Goal: Task Accomplishment & Management: Complete application form

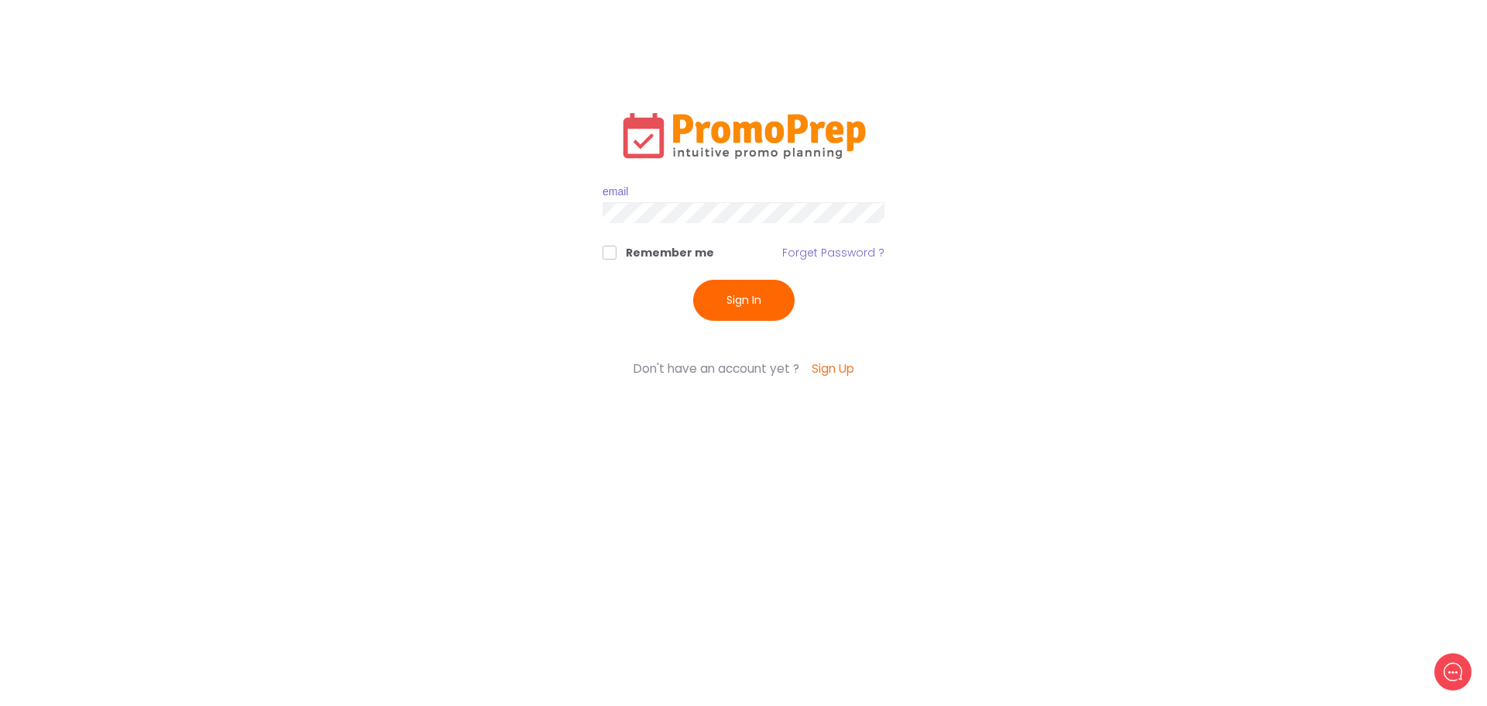
type input "[PERSON_NAME][EMAIL_ADDRESS][PERSON_NAME][PERSON_NAME][DOMAIN_NAME]"
click at [772, 293] on button "Sign In" at bounding box center [743, 300] width 101 height 41
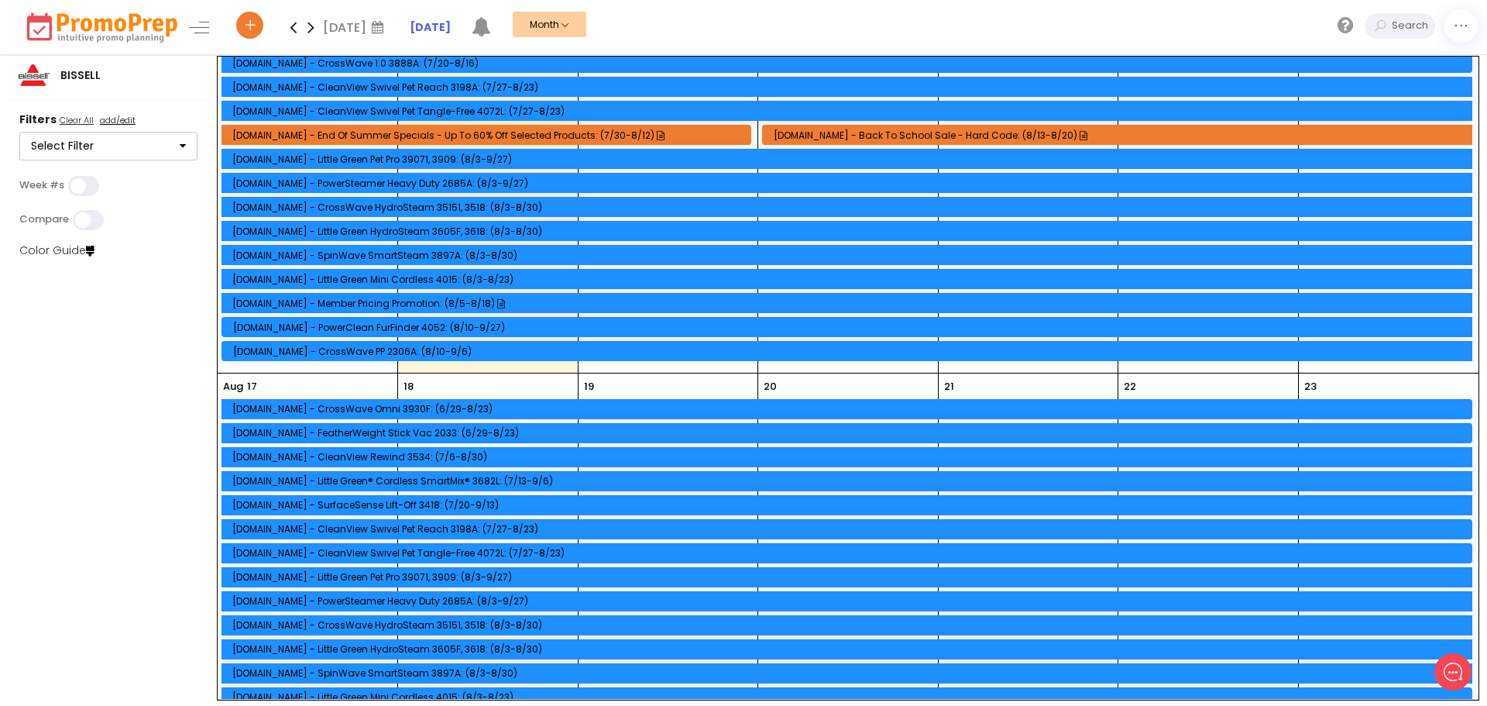
scroll to position [1007, 0]
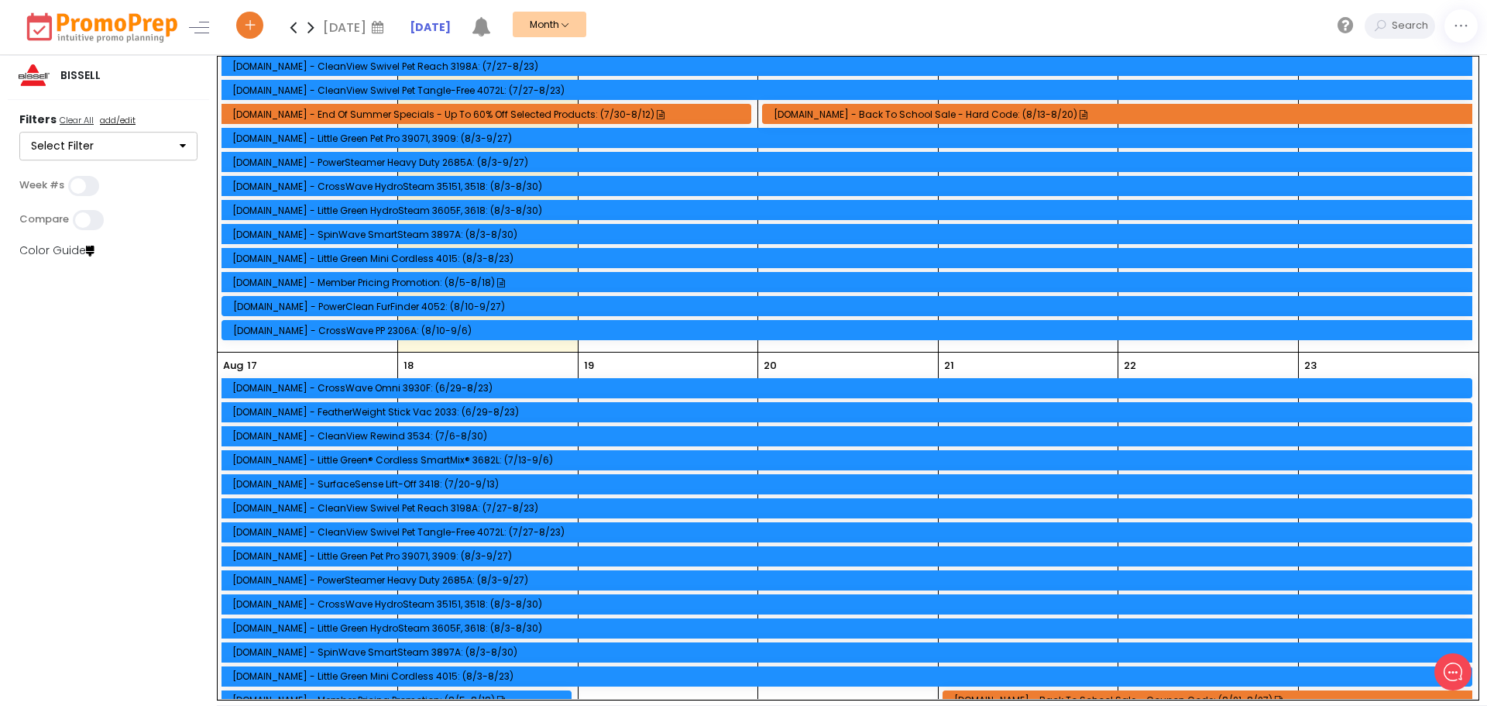
click at [336, 364] on div "[DATE] [DOMAIN_NAME] - CrossWave Omni 3930F: (6/29-8/23) [DOMAIN_NAME] - Feathe…" at bounding box center [308, 645] width 180 height 586
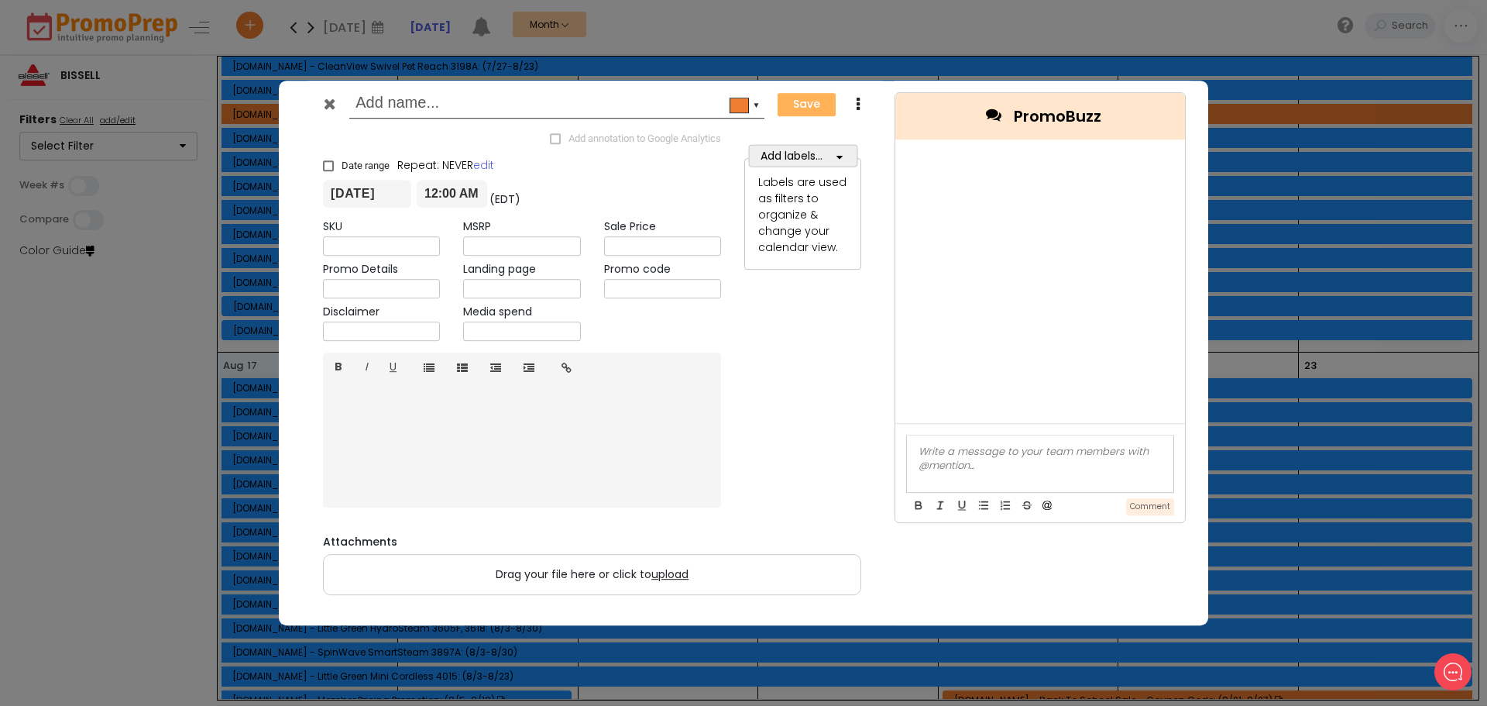
click at [499, 294] on input "text" at bounding box center [521, 289] width 117 height 19
paste input "[URL][DOMAIN_NAME]"
type input "[URL][DOMAIN_NAME]"
click at [328, 163] on span at bounding box center [328, 166] width 11 height 11
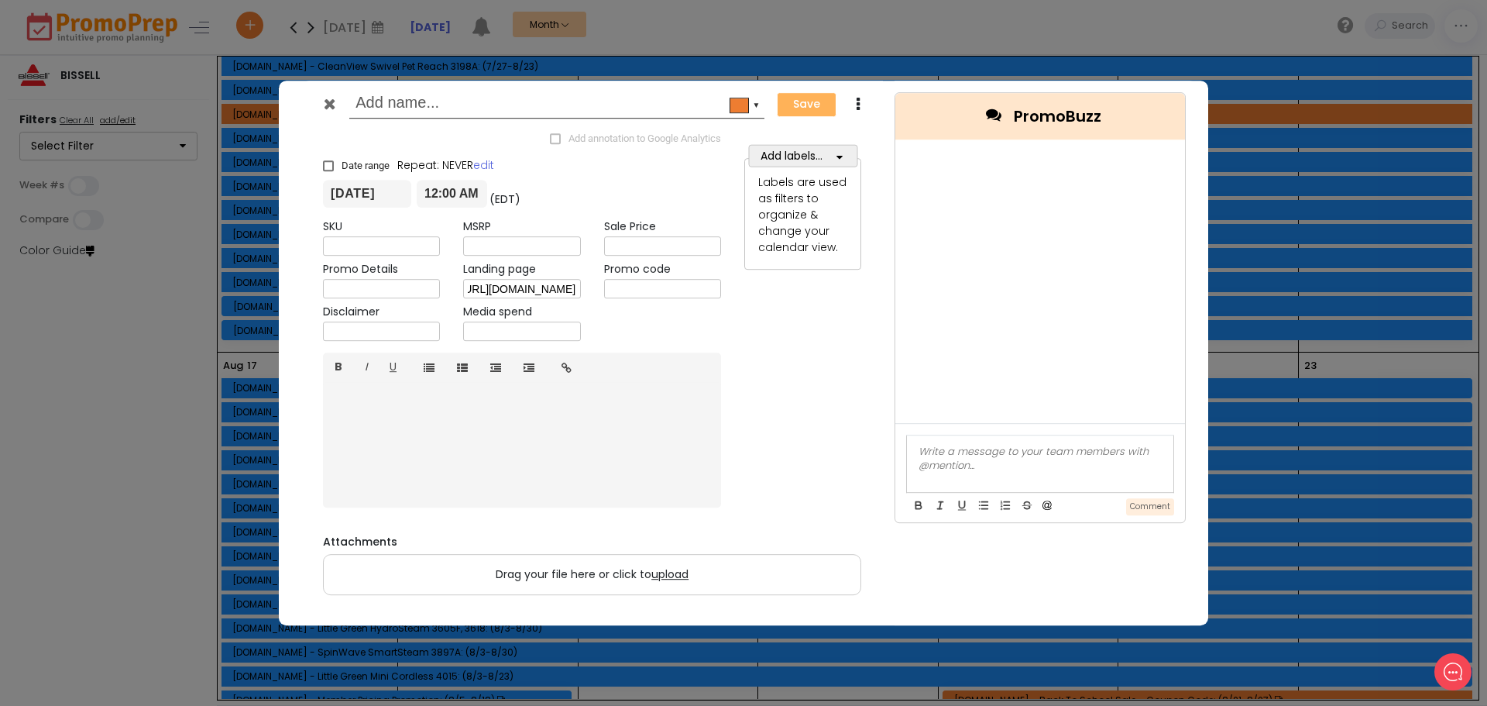
click at [324, 160] on input "Date range" at bounding box center [323, 160] width 1 height 1
checkbox input "true"
click at [603, 190] on input "[DATE]" at bounding box center [571, 194] width 89 height 28
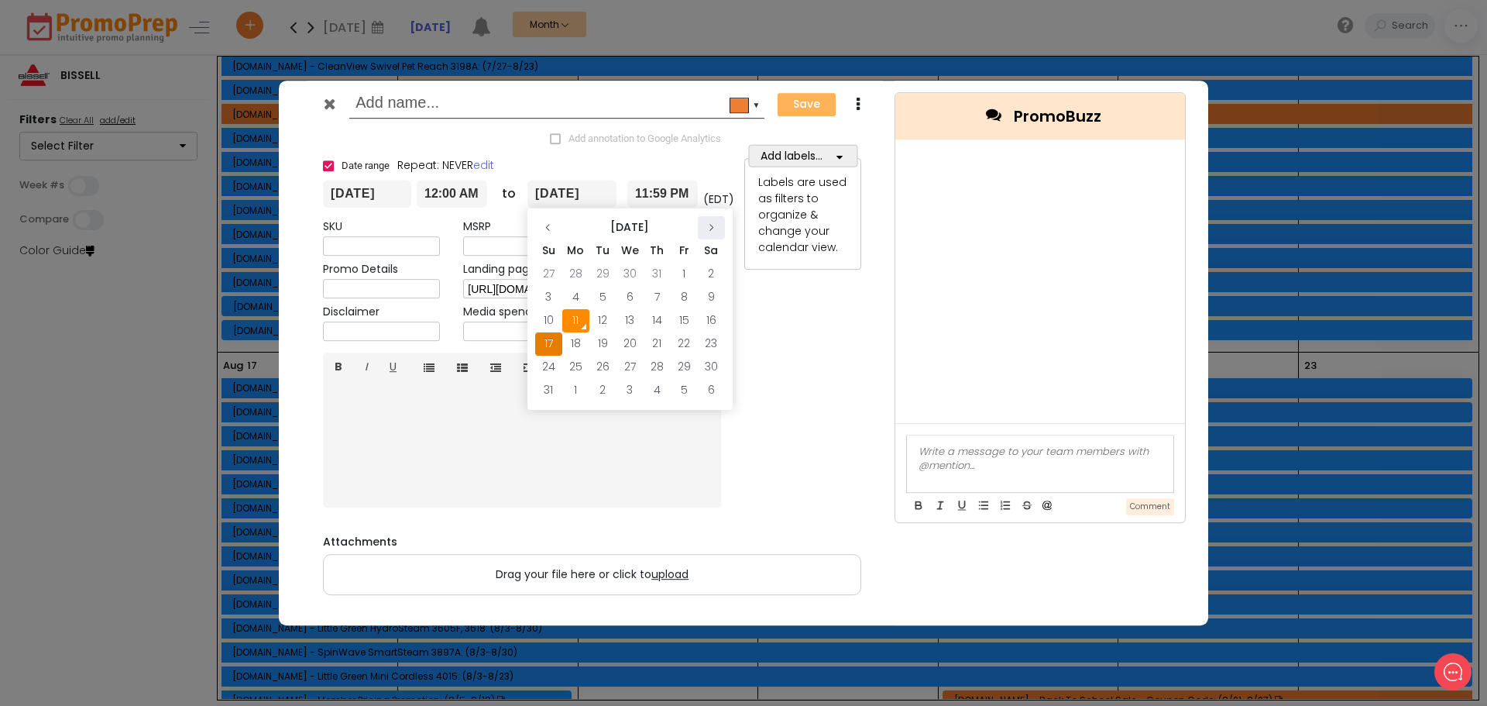
click at [712, 231] on icon at bounding box center [710, 227] width 9 height 9
click at [706, 319] on td "18" at bounding box center [711, 320] width 27 height 23
type input "[DATE]"
click at [355, 244] on input "text" at bounding box center [381, 246] width 117 height 19
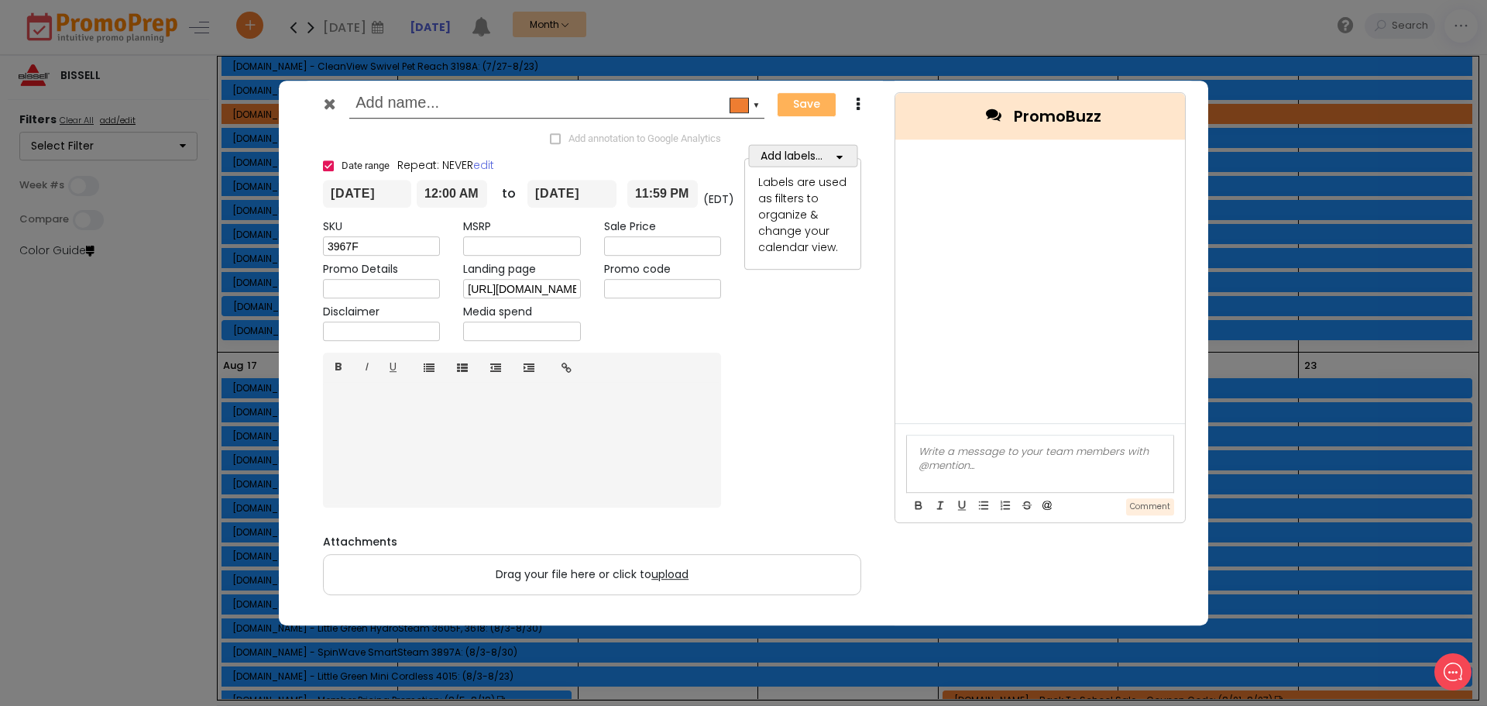
type input "3967F"
click at [499, 233] on div "MSRP" at bounding box center [522, 237] width 140 height 37
click at [486, 240] on input "text" at bounding box center [521, 246] width 117 height 19
type input "$229.99"
click at [617, 252] on input "text" at bounding box center [662, 246] width 117 height 19
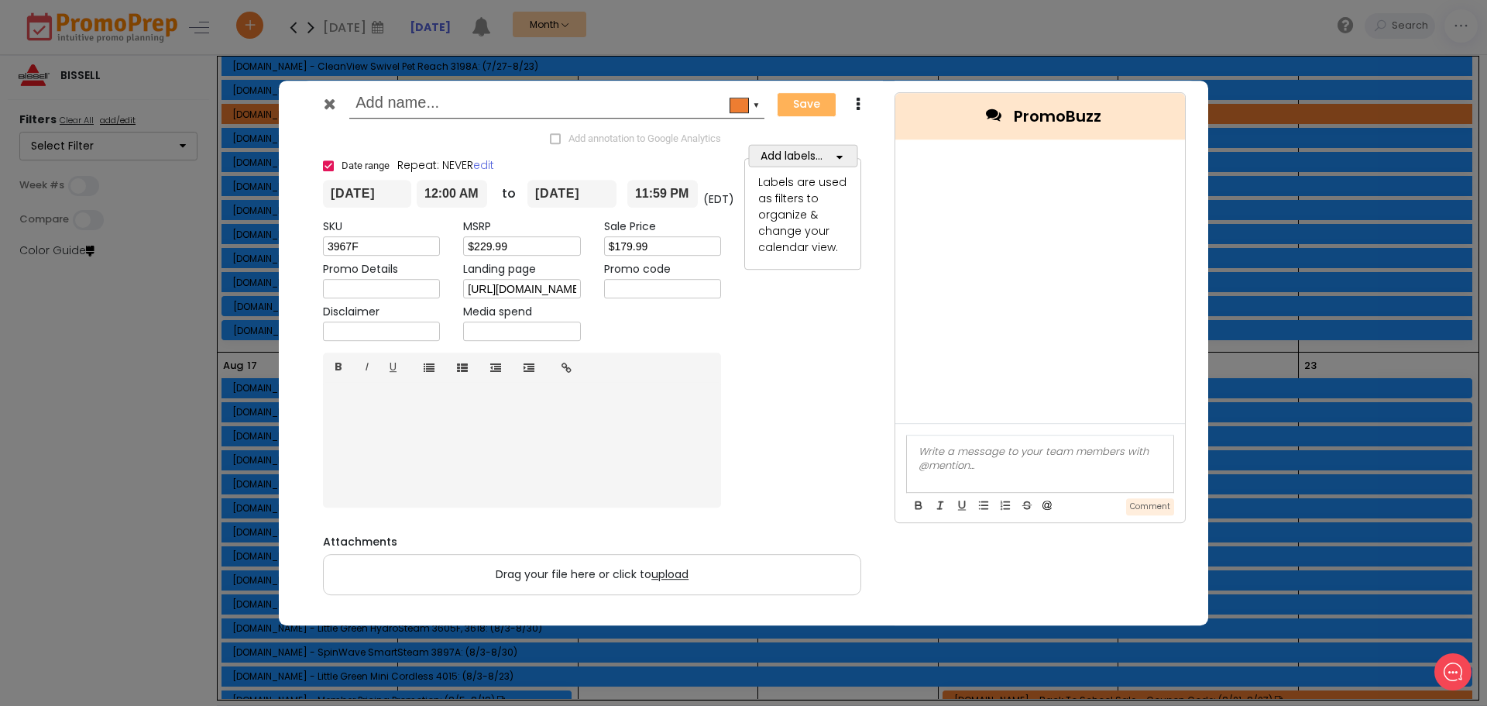
type input "$179.99"
click at [368, 287] on input "text" at bounding box center [381, 289] width 117 height 19
type input "$50 Off"
click at [430, 101] on input "text" at bounding box center [554, 105] width 397 height 28
type input "[DOMAIN_NAME] - CrossWave OmniFind 3967F"
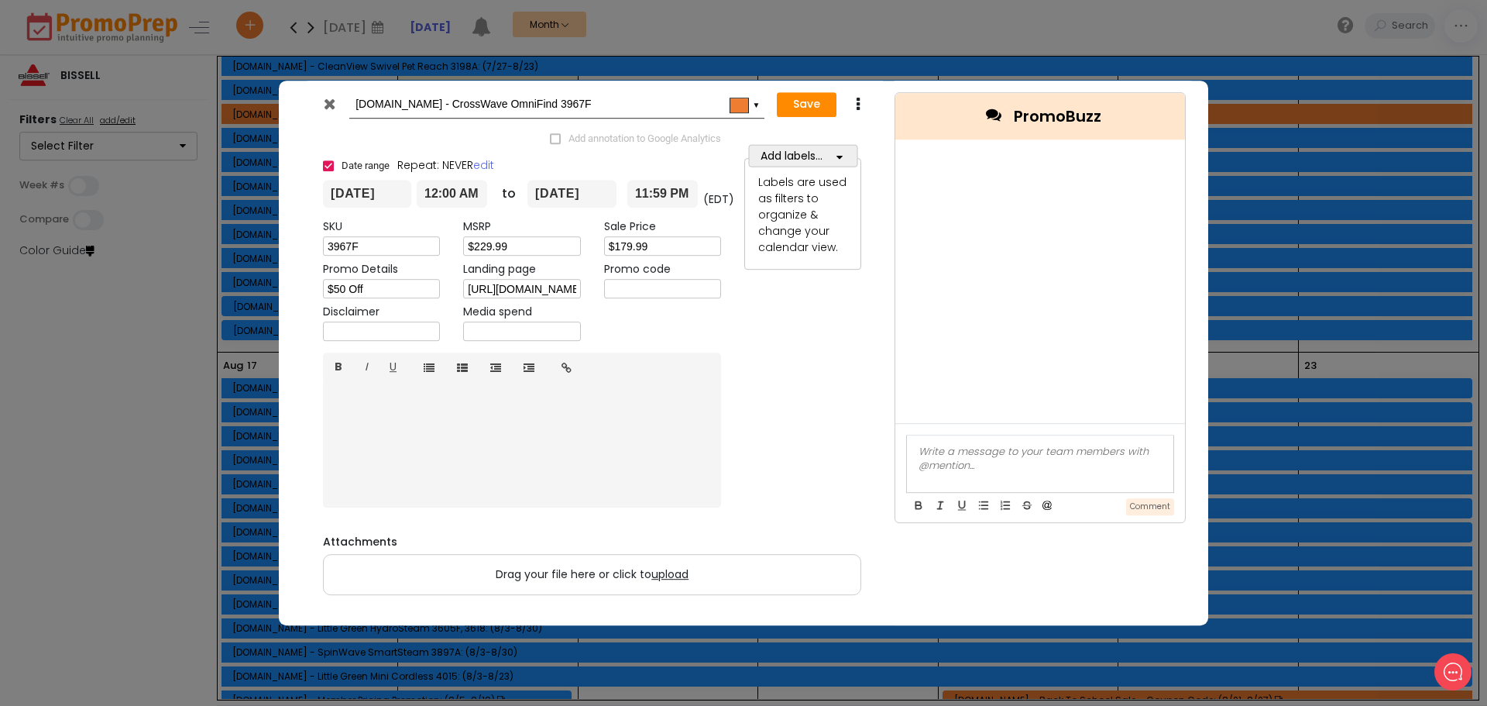
click at [757, 106] on div "▼" at bounding box center [757, 104] width 8 height 12
click at [770, 131] on span at bounding box center [774, 133] width 12 height 12
click at [837, 158] on icon "button" at bounding box center [839, 157] width 6 height 11
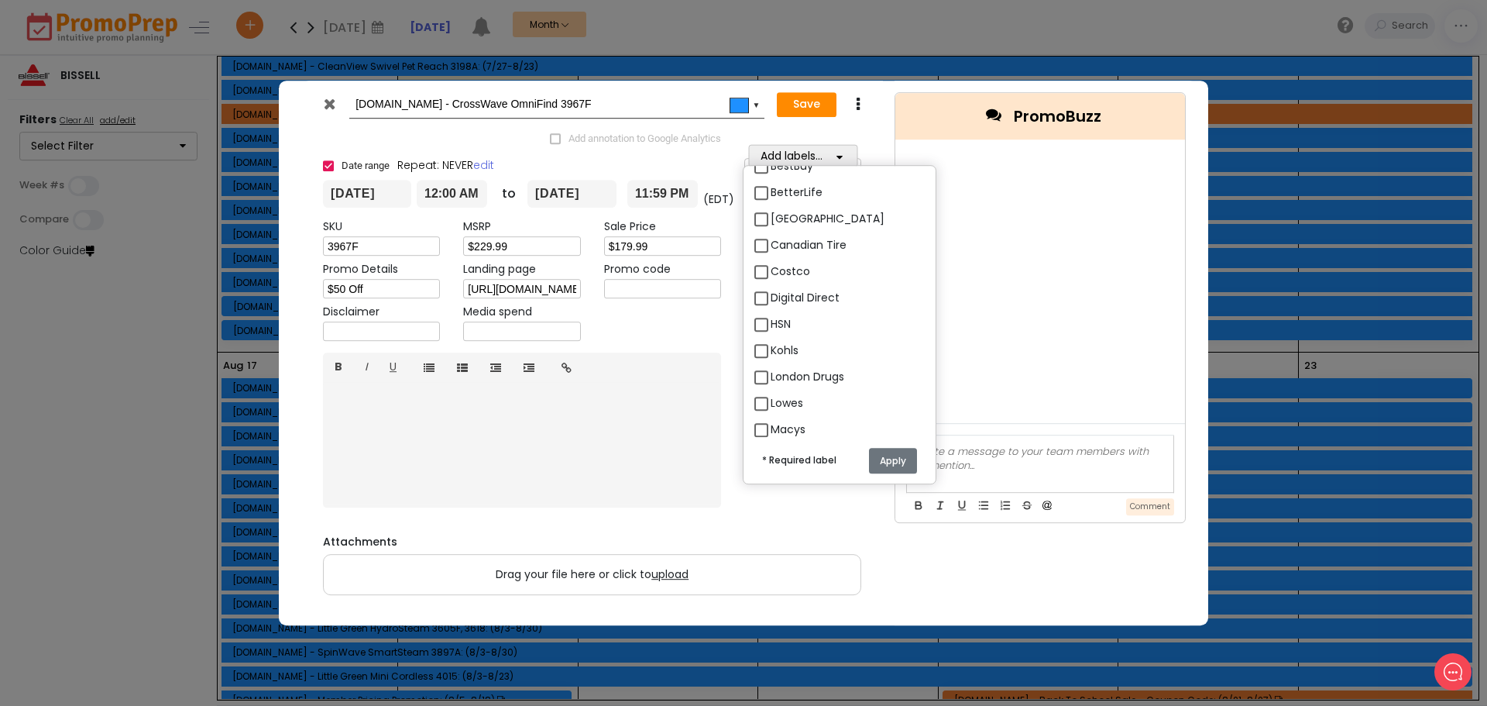
click at [771, 290] on label "Digital Direct" at bounding box center [805, 298] width 69 height 16
click at [771, 289] on input "Digital Direct" at bounding box center [776, 292] width 10 height 10
checkbox input "true"
click at [788, 349] on link "Select All" at bounding box center [774, 355] width 41 height 13
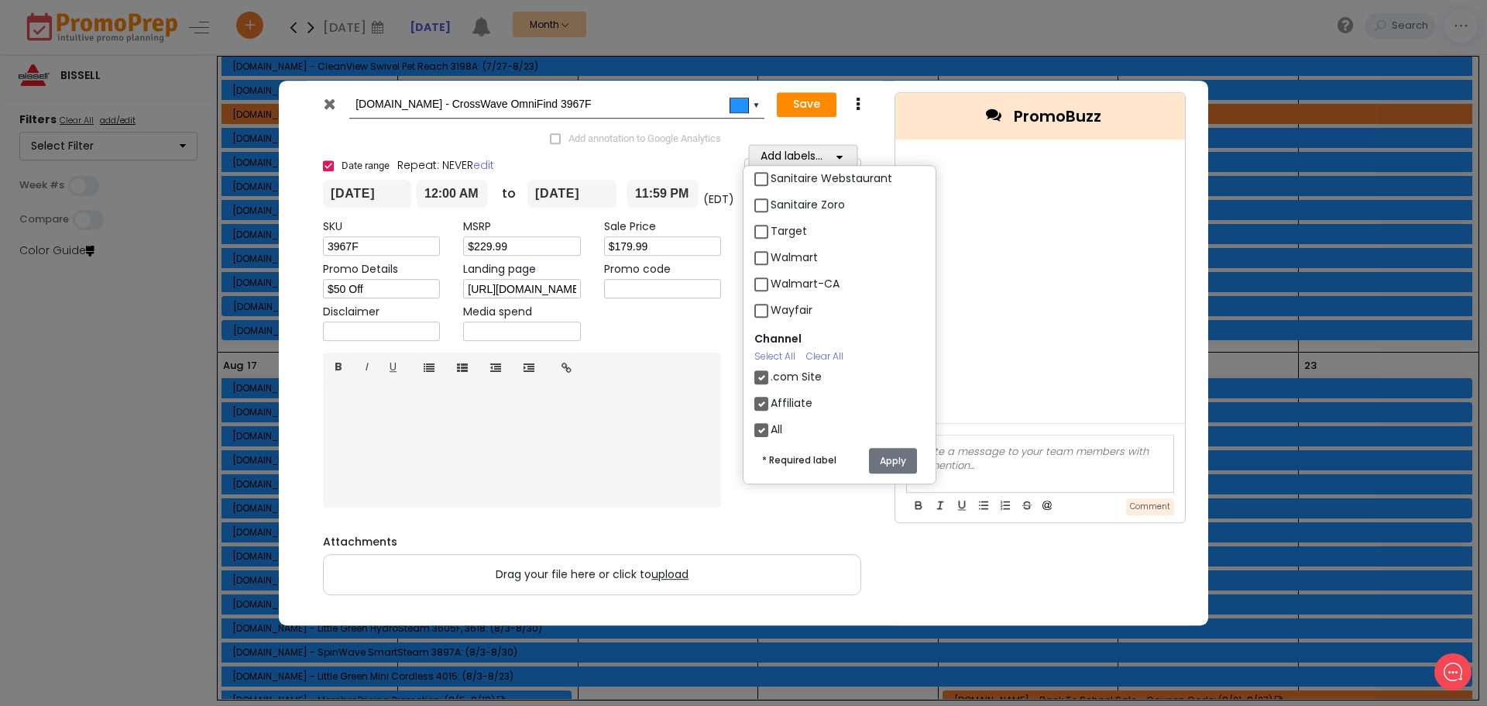
checkbox input "true"
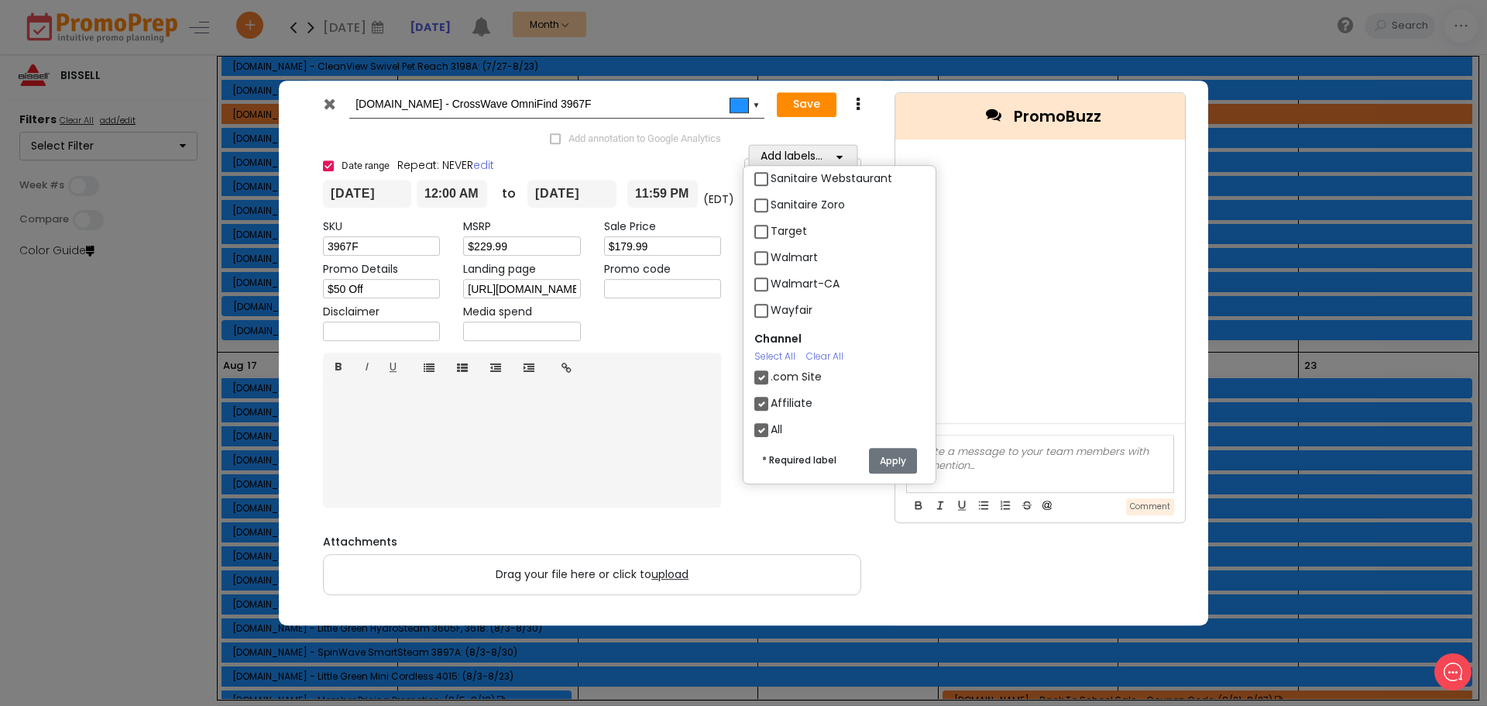
checkbox input "true"
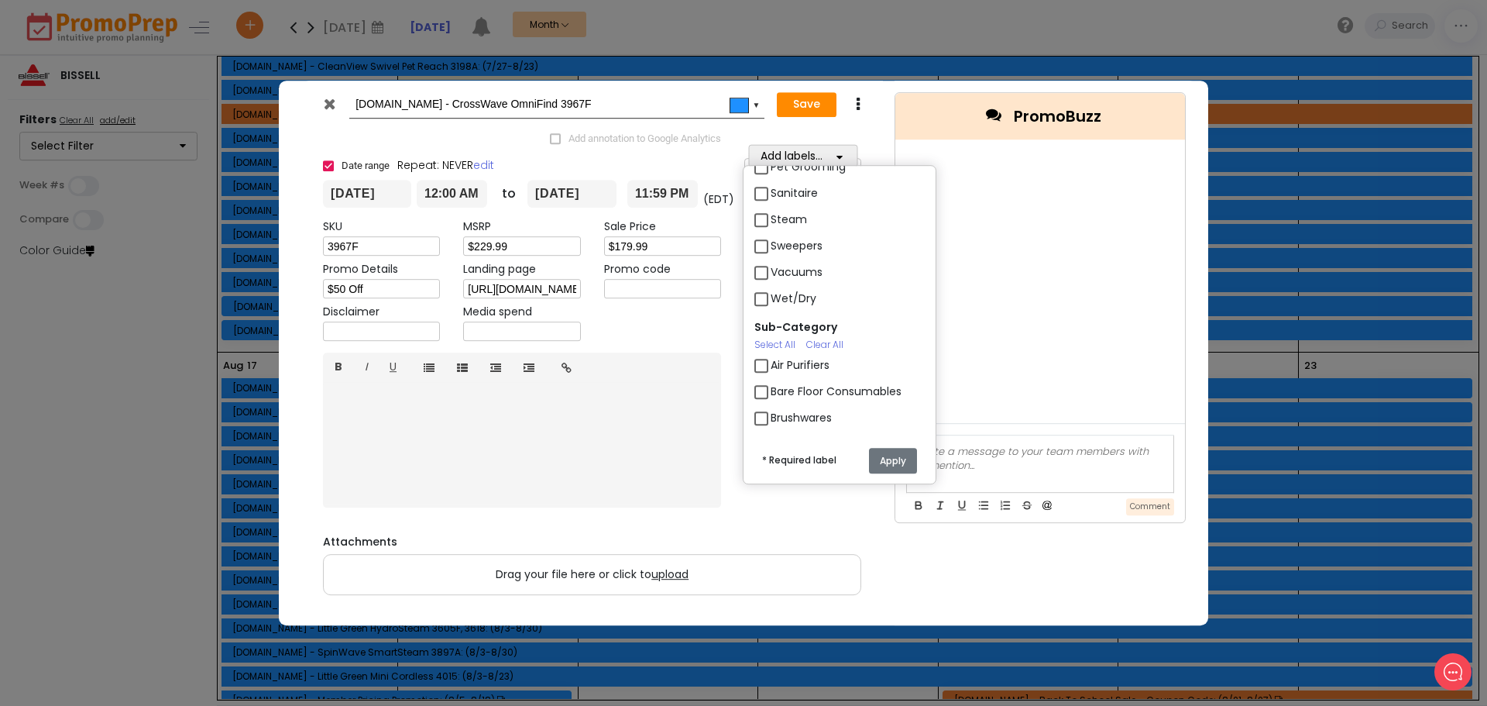
click at [771, 290] on label "Wet/Dry" at bounding box center [794, 298] width 46 height 16
click at [771, 290] on input "Wet/Dry" at bounding box center [776, 292] width 10 height 10
checkbox input "true"
click at [771, 263] on label "Wet/Dry Vac" at bounding box center [806, 271] width 70 height 16
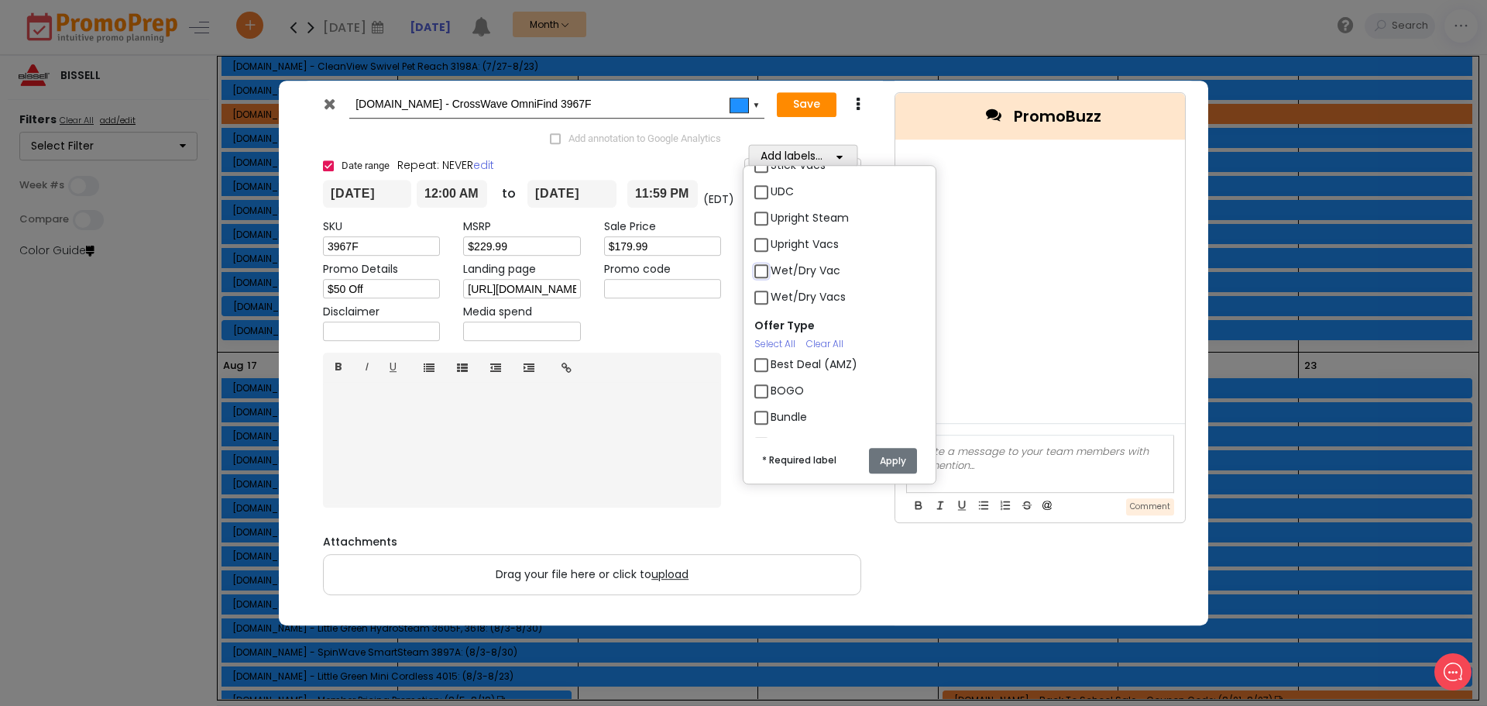
click at [771, 259] on input "Wet/Dry Vac" at bounding box center [776, 264] width 10 height 10
checkbox input "true"
click at [771, 289] on label "Wet/Dry Vacs" at bounding box center [808, 297] width 75 height 16
click at [771, 286] on input "Wet/Dry Vacs" at bounding box center [776, 291] width 10 height 10
checkbox input "true"
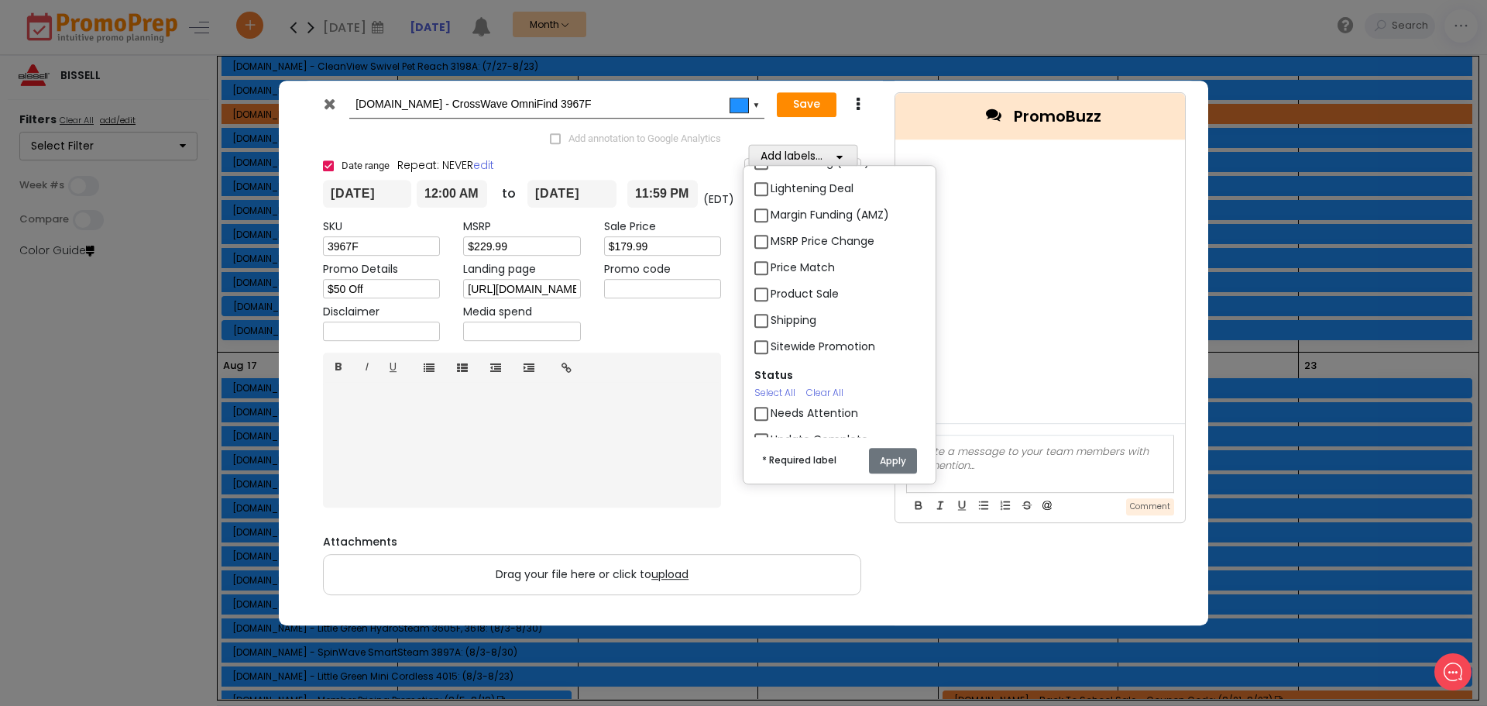
scroll to position [2444, 0]
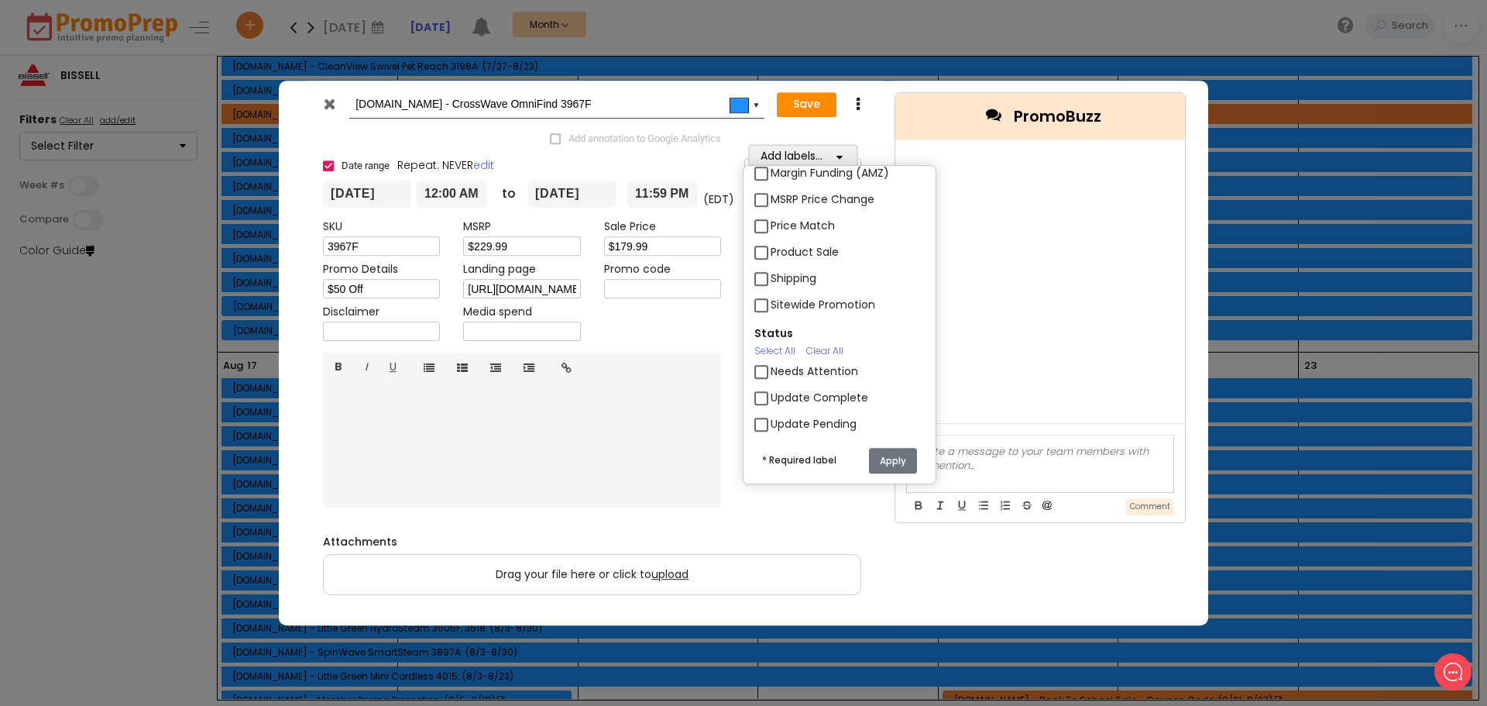
click at [771, 244] on label "Product Sale" at bounding box center [805, 252] width 68 height 16
click at [771, 241] on input "Product Sale" at bounding box center [776, 246] width 10 height 10
checkbox input "true"
click at [891, 465] on button "Apply" at bounding box center [893, 461] width 48 height 26
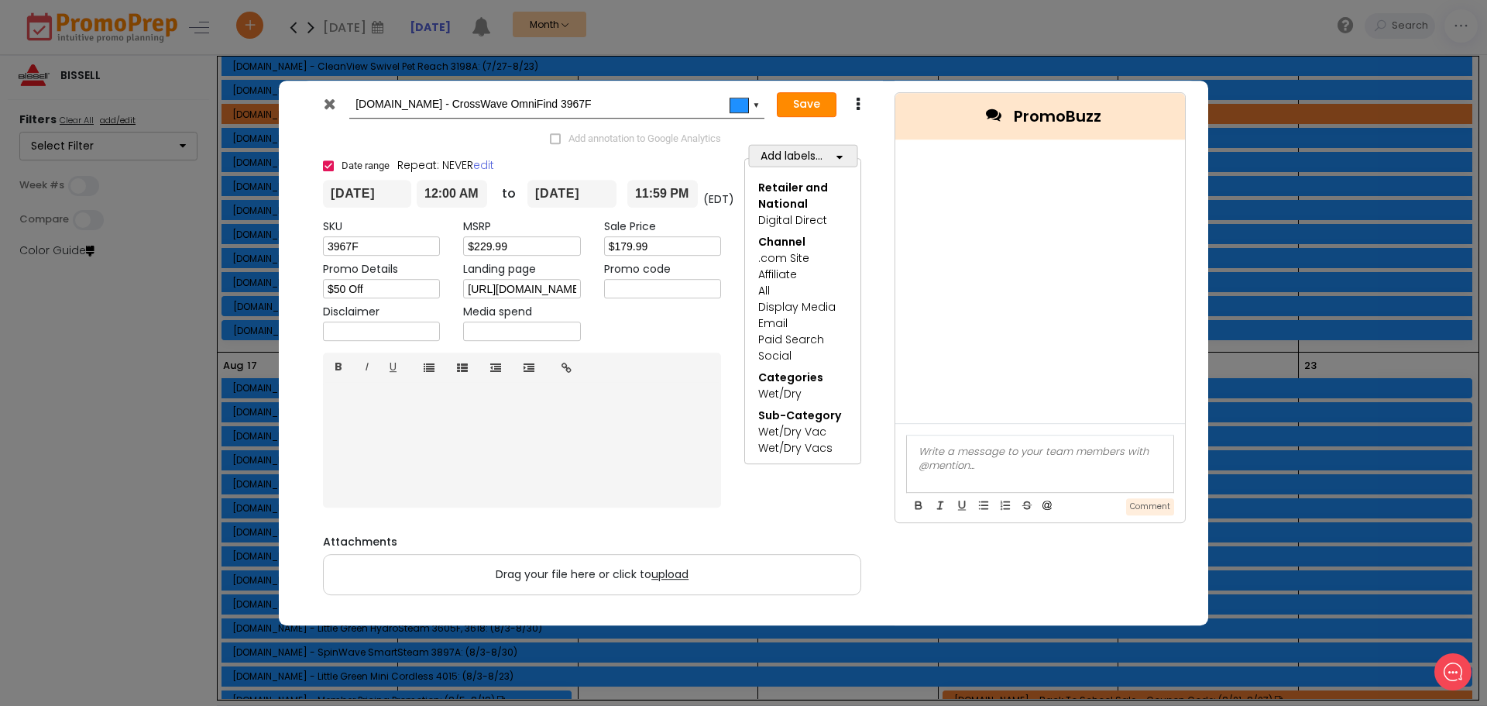
click at [801, 105] on button "Save" at bounding box center [807, 104] width 60 height 25
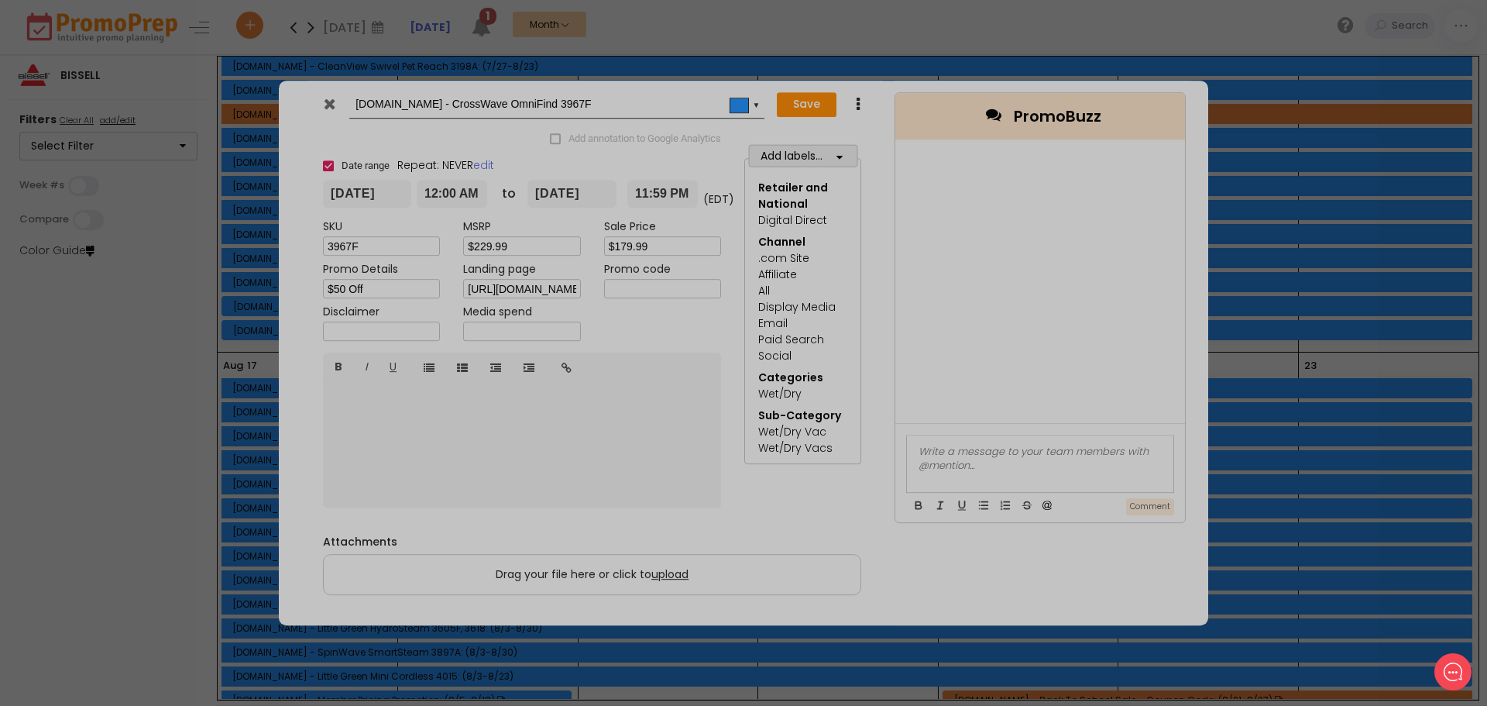
type input "[DATE]"
type input "00:00"
type input "[DATE]"
type input "23:59"
